Goal: Task Accomplishment & Management: Manage account settings

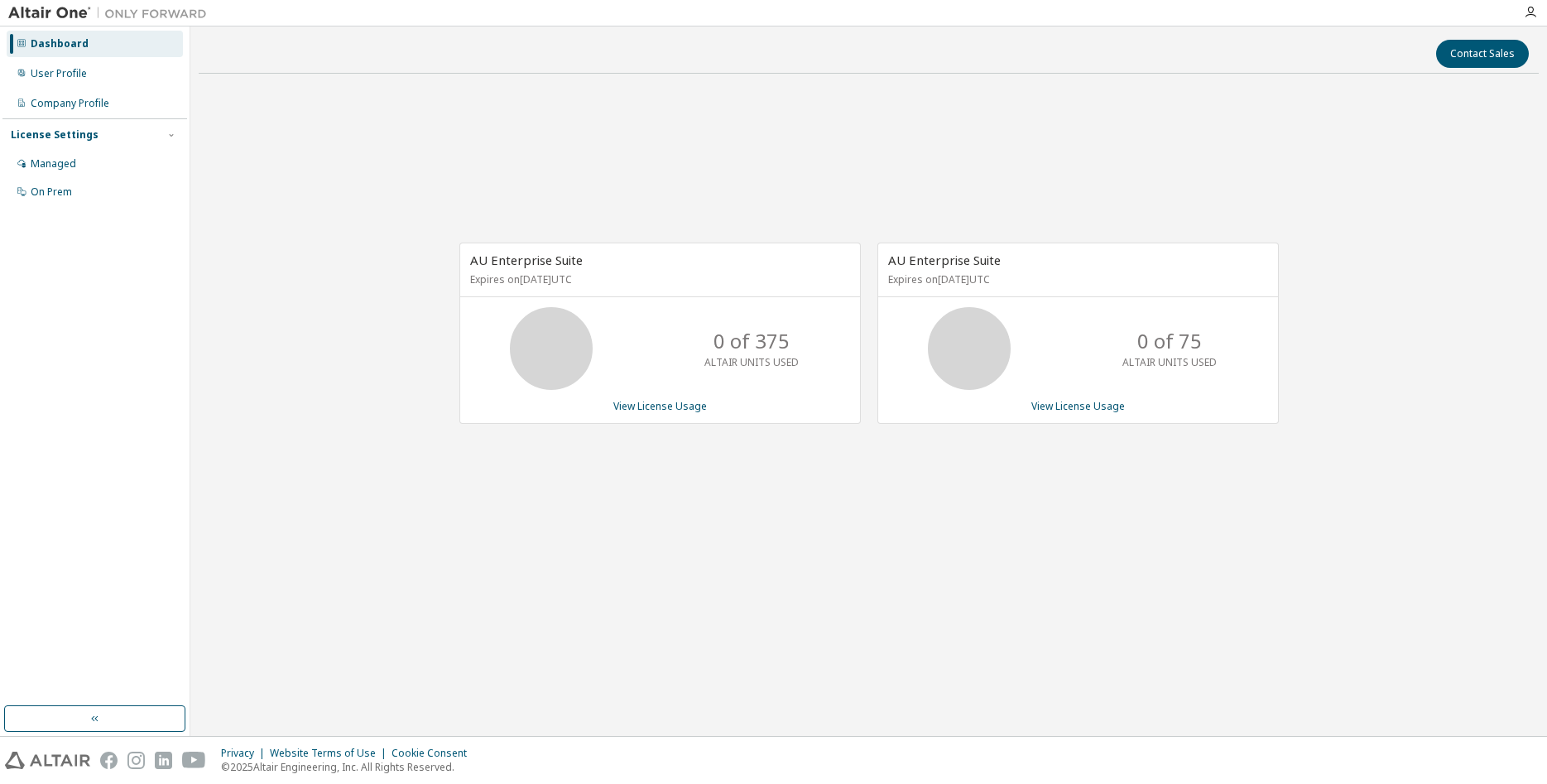
click at [1062, 416] on div "AU Enterprise Suite Expires on [DATE] UTC 0 of 75 ALTAIR UNITS USED View Licens…" at bounding box center [1079, 334] width 402 height 182
click at [1065, 404] on link "View License Usage" at bounding box center [1079, 405] width 94 height 14
click at [628, 407] on link "View License Usage" at bounding box center [661, 405] width 94 height 14
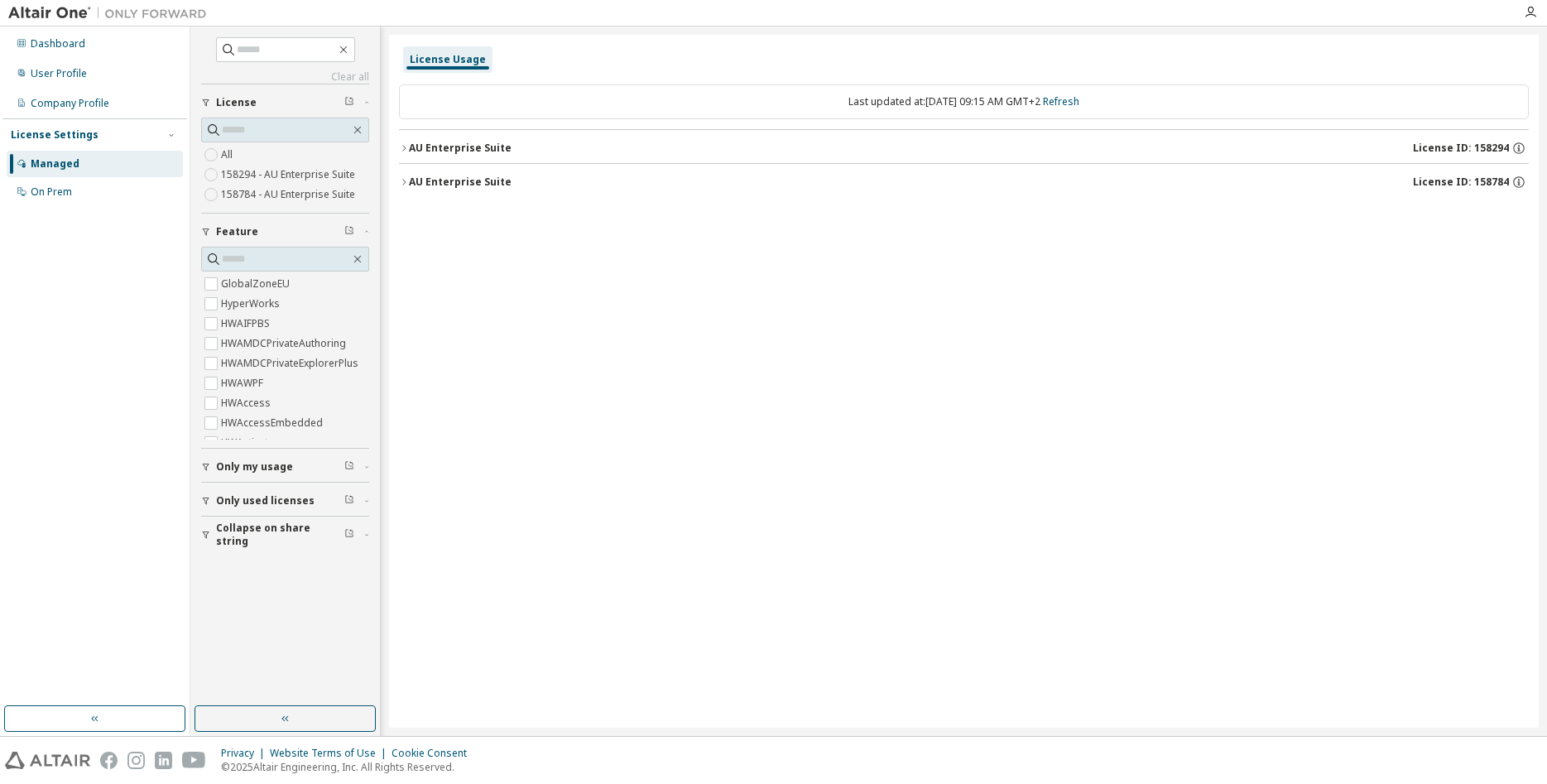
click at [396, 177] on div "License Usage Last updated at: Wed 2025-10-01 09:15 AM GMT+2 Refresh AU Enterpr…" at bounding box center [964, 381] width 1150 height 693
click at [407, 182] on icon "button" at bounding box center [403, 182] width 10 height 10
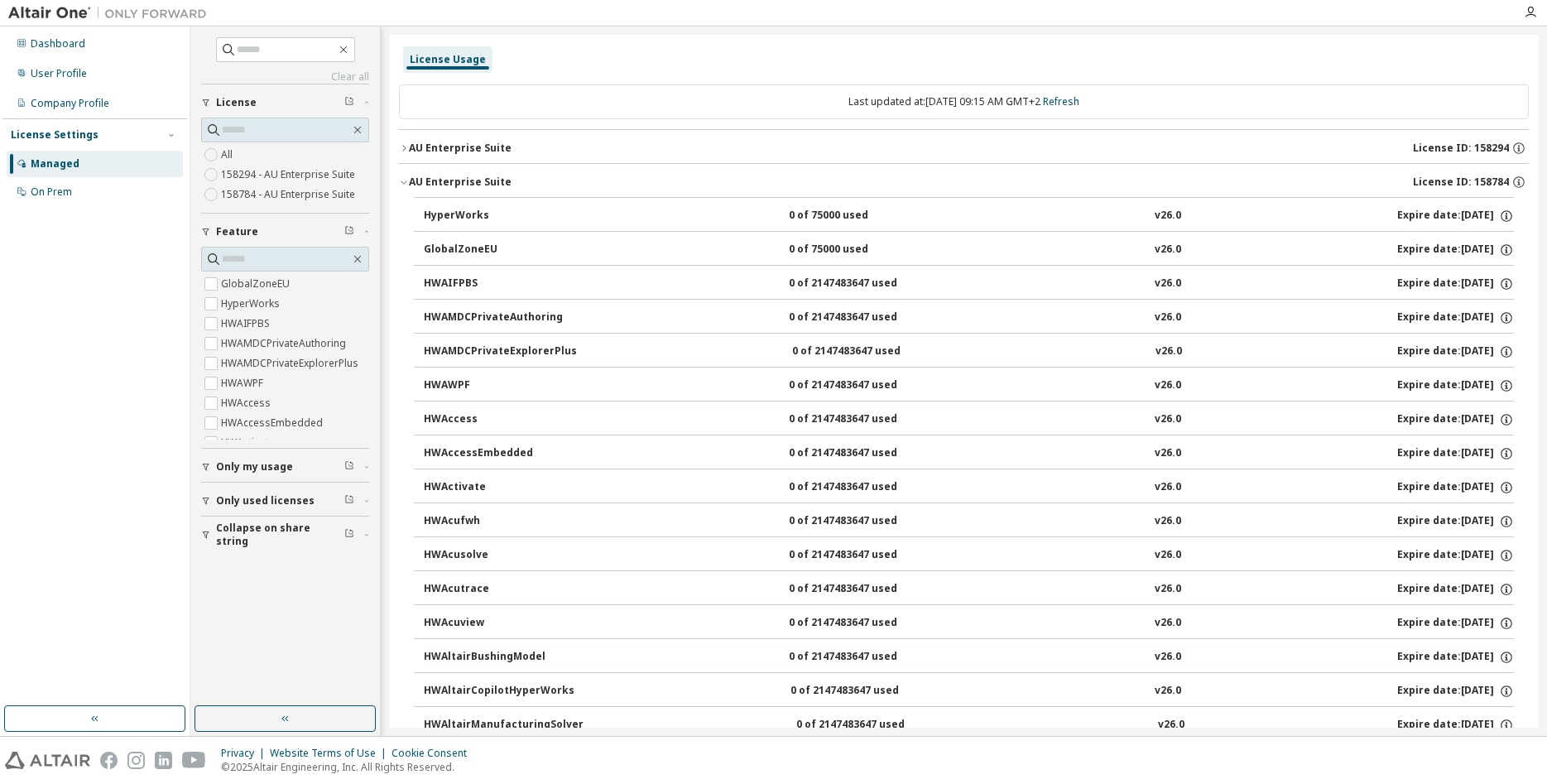
click at [407, 150] on icon "button" at bounding box center [403, 148] width 10 height 10
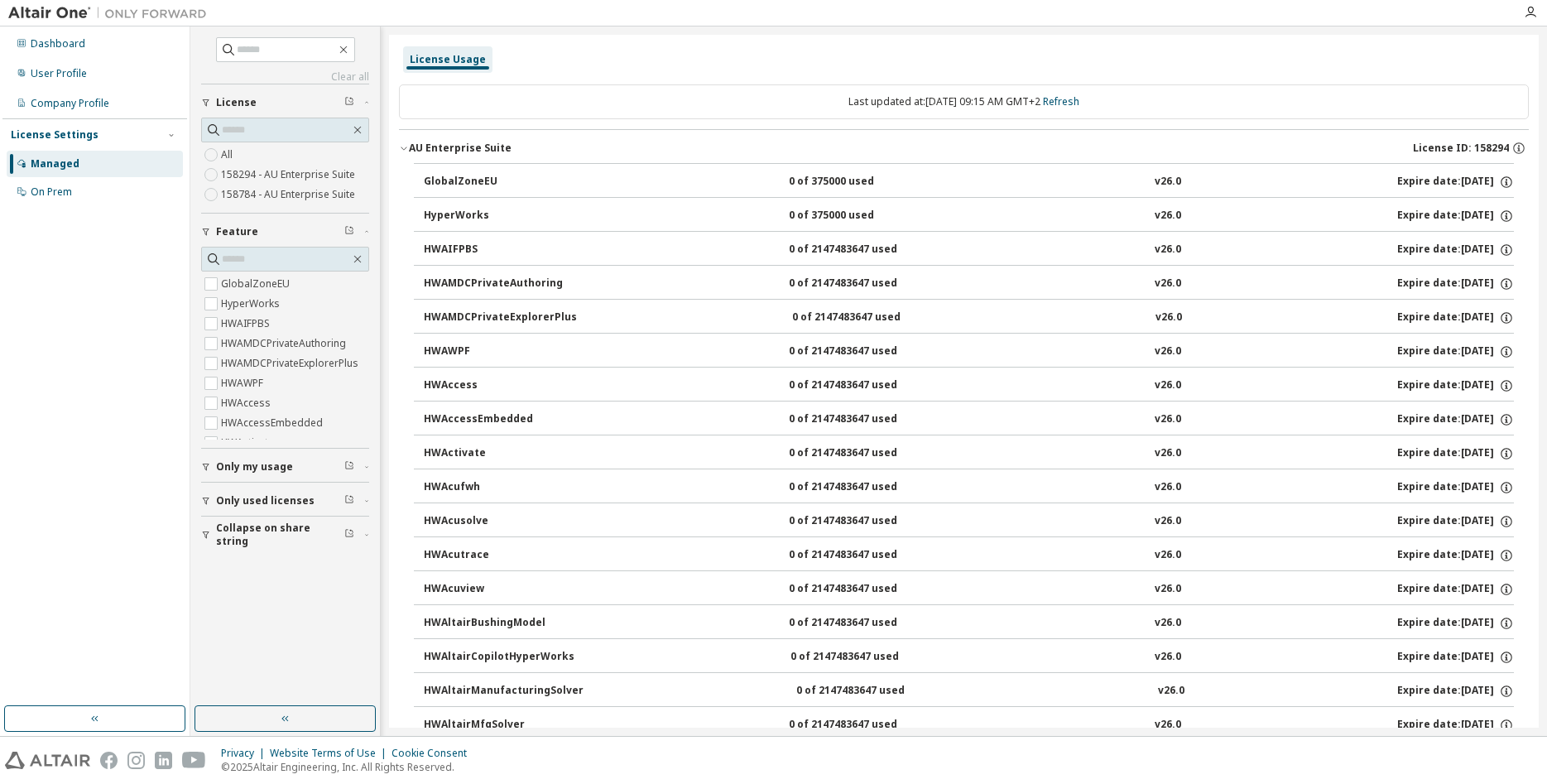
click at [407, 150] on icon "button" at bounding box center [403, 148] width 10 height 10
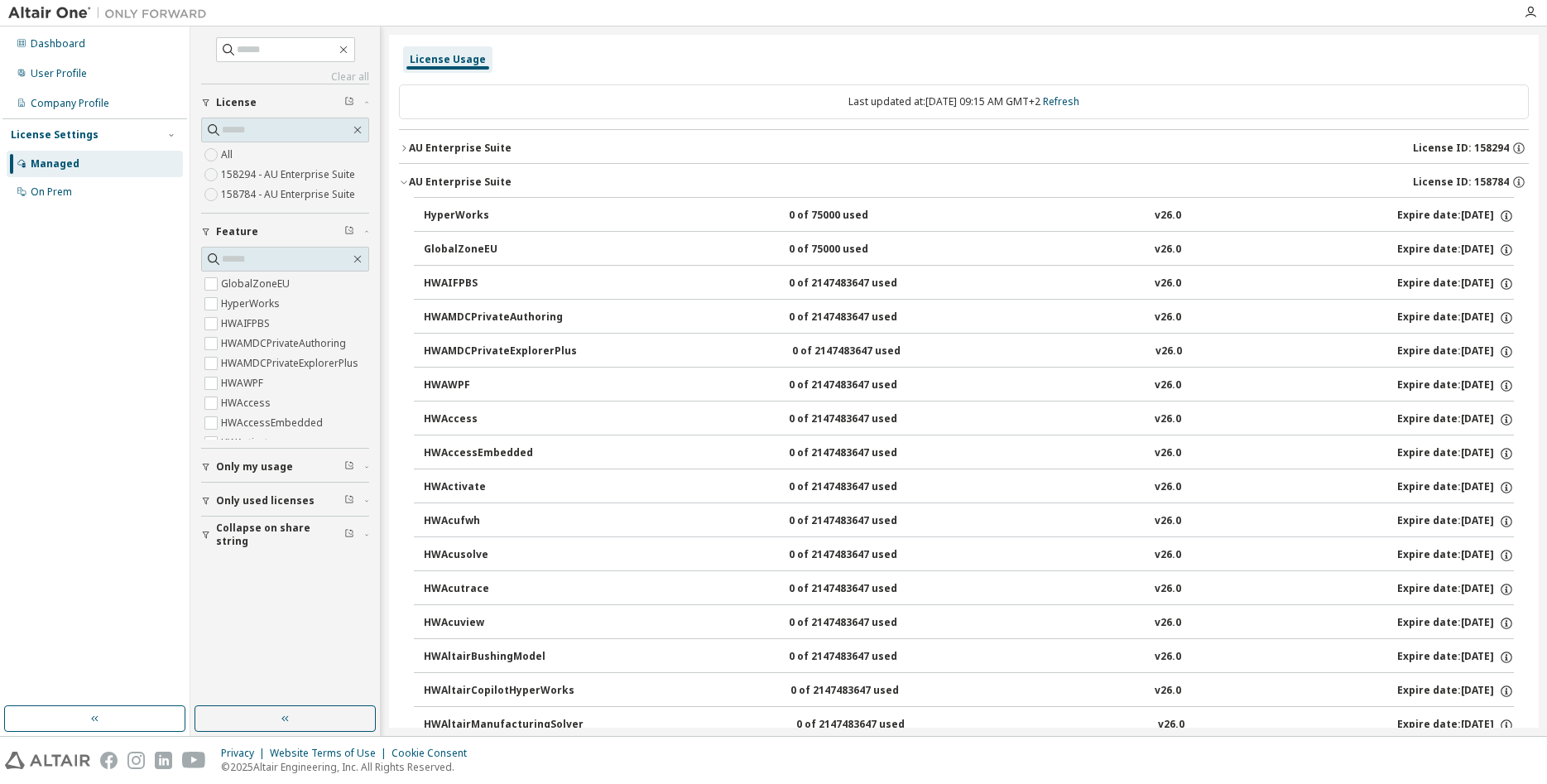
click at [412, 174] on button "AU Enterprise Suite License ID: 158784" at bounding box center [964, 182] width 1130 height 36
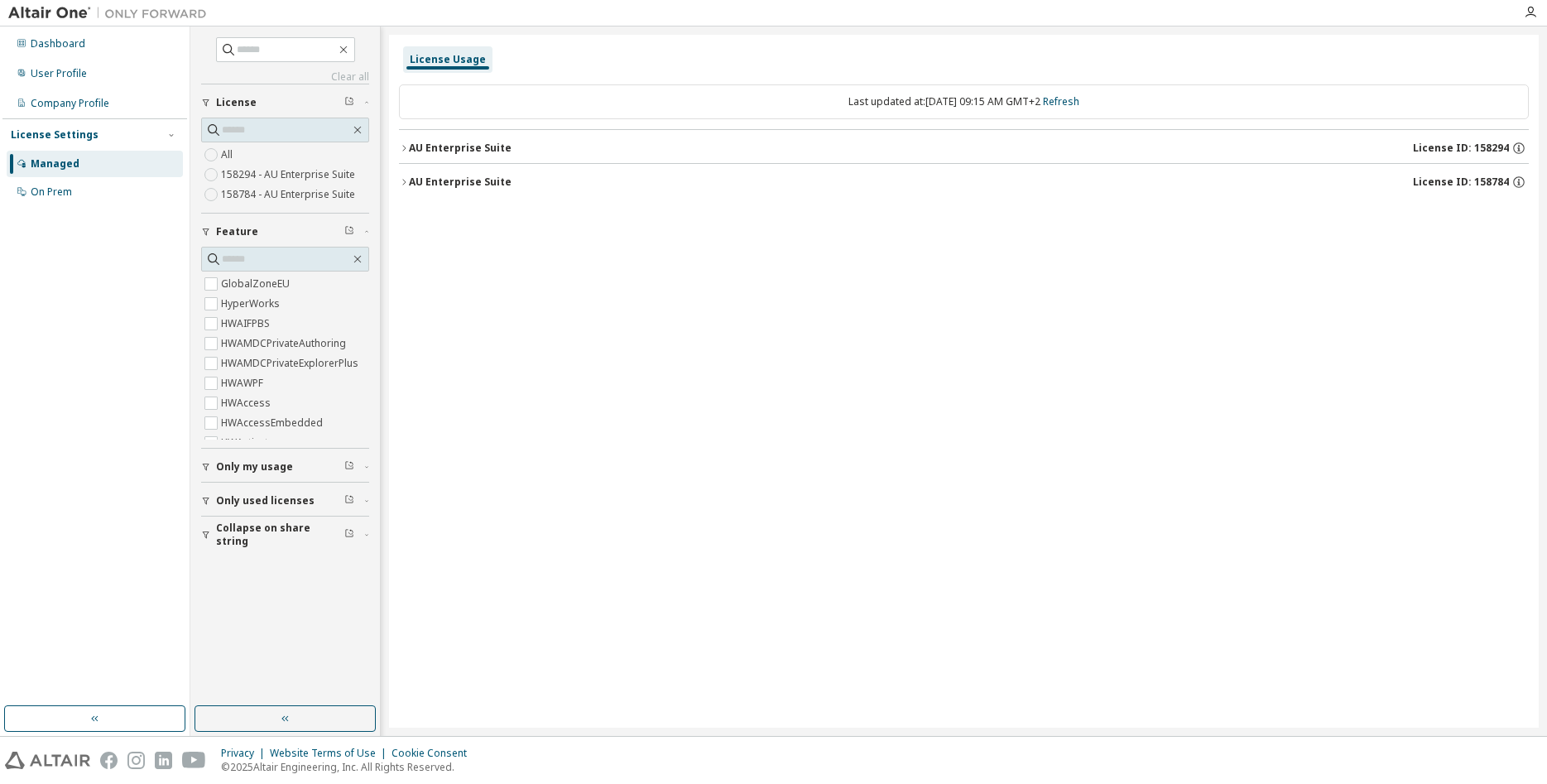
click at [788, 446] on div "License Usage Last updated at: Wed 2025-10-01 09:15 AM GMT+2 Refresh AU Enterpr…" at bounding box center [964, 381] width 1150 height 693
